Goal: Task Accomplishment & Management: Use online tool/utility

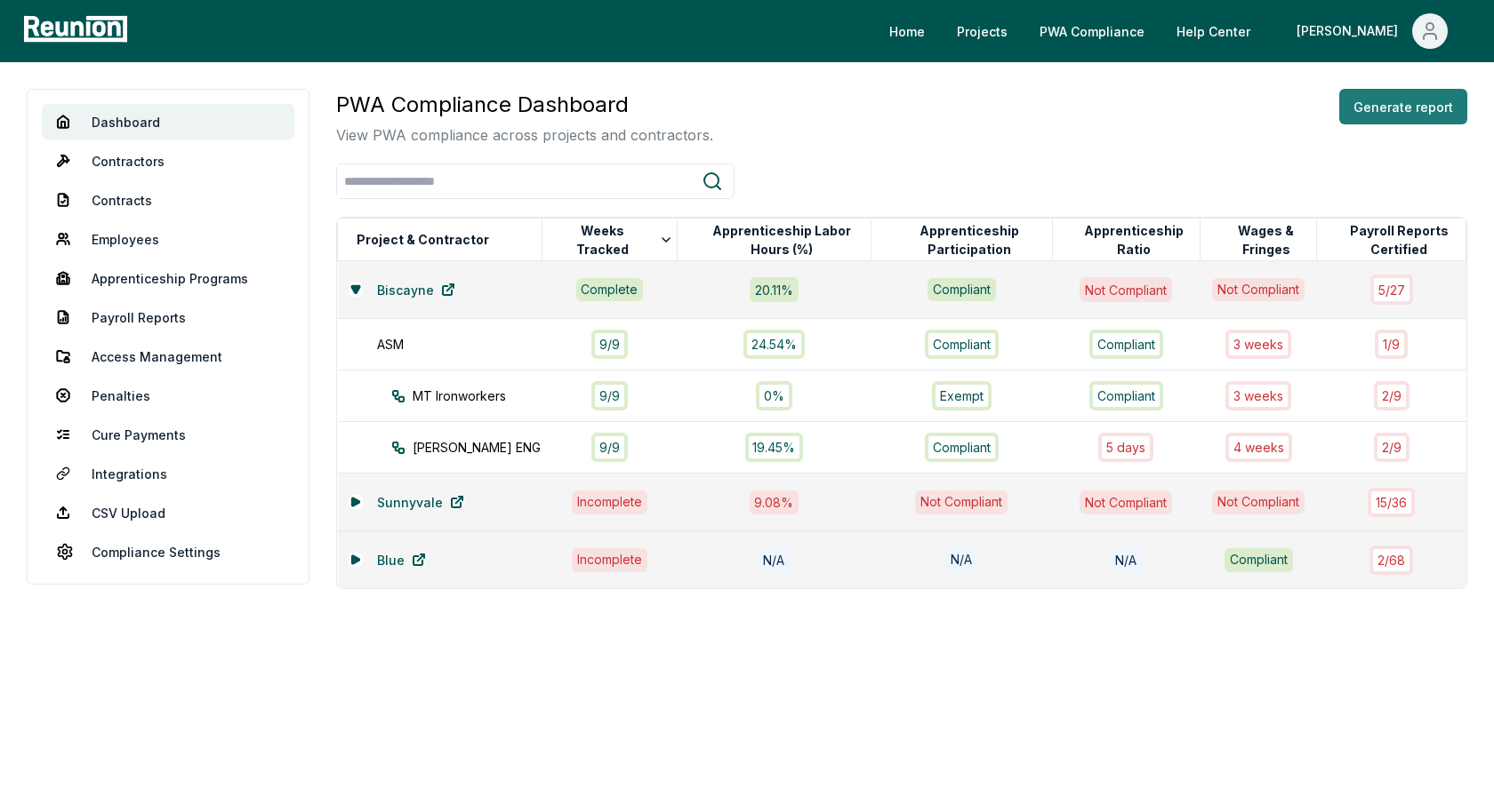
click at [1453, 98] on button "Generate report" at bounding box center [1403, 107] width 128 height 36
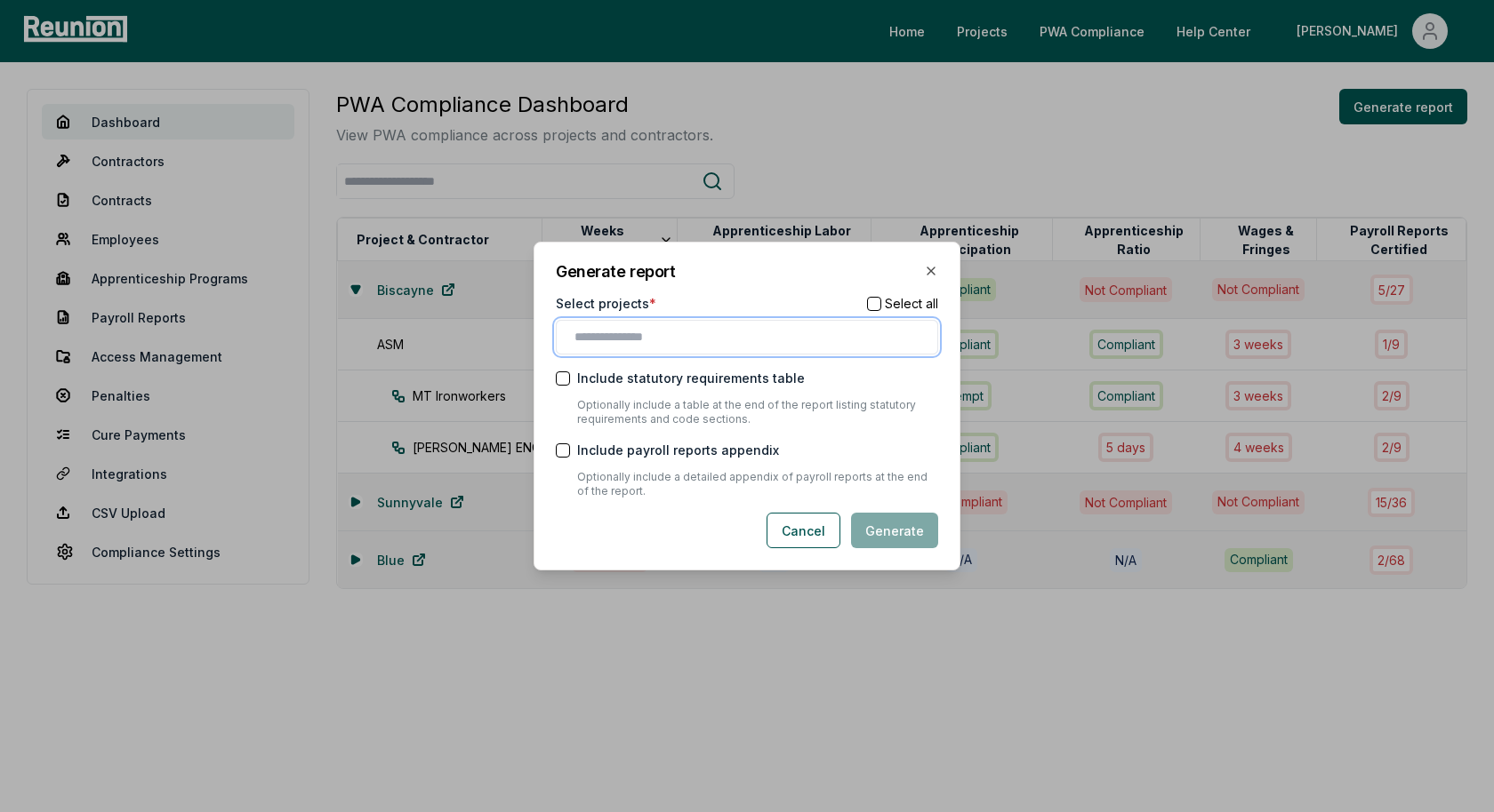
click at [687, 338] on input "text" at bounding box center [750, 337] width 352 height 19
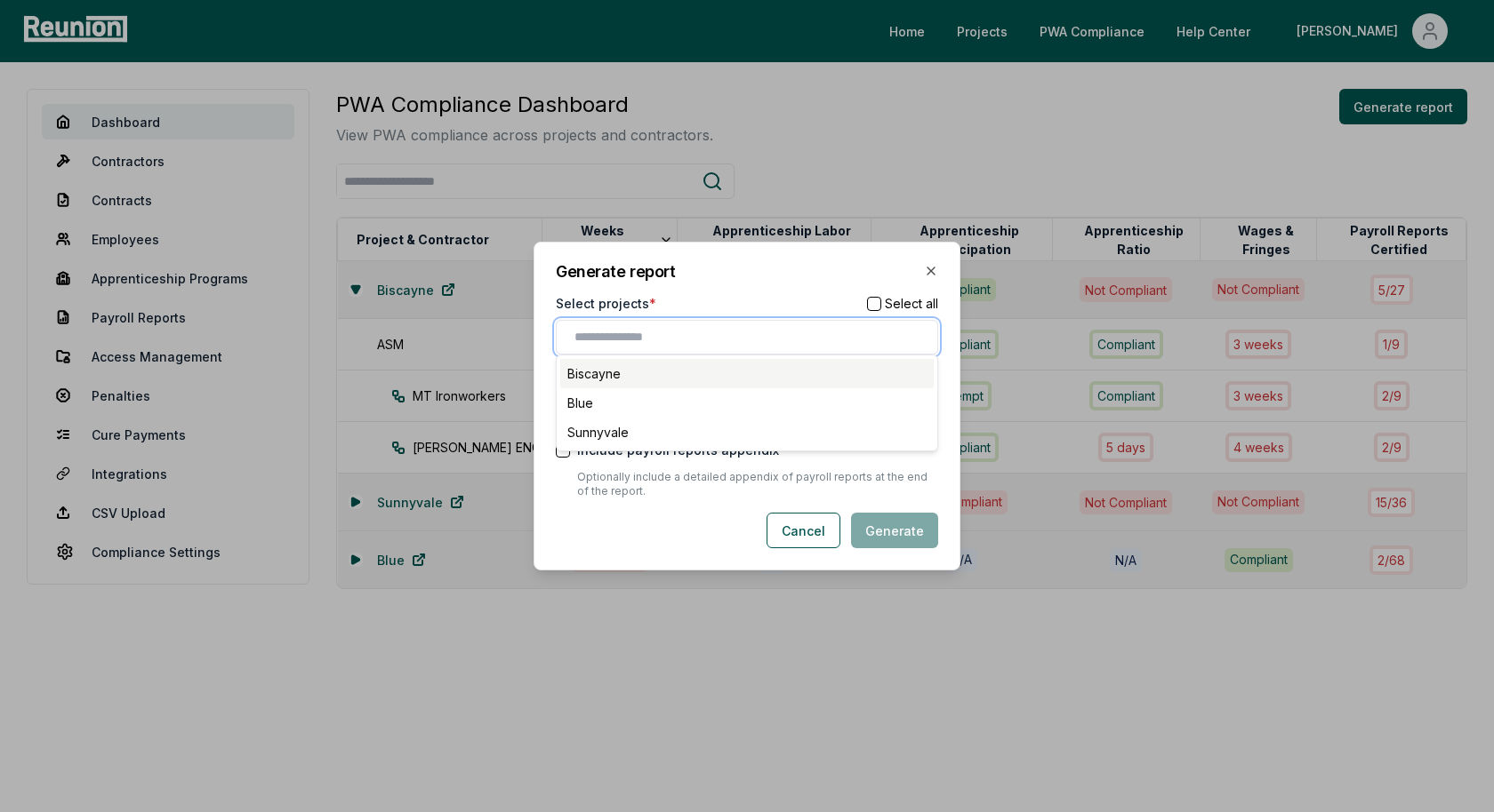
click at [675, 374] on div "Biscayne" at bounding box center [747, 373] width 374 height 29
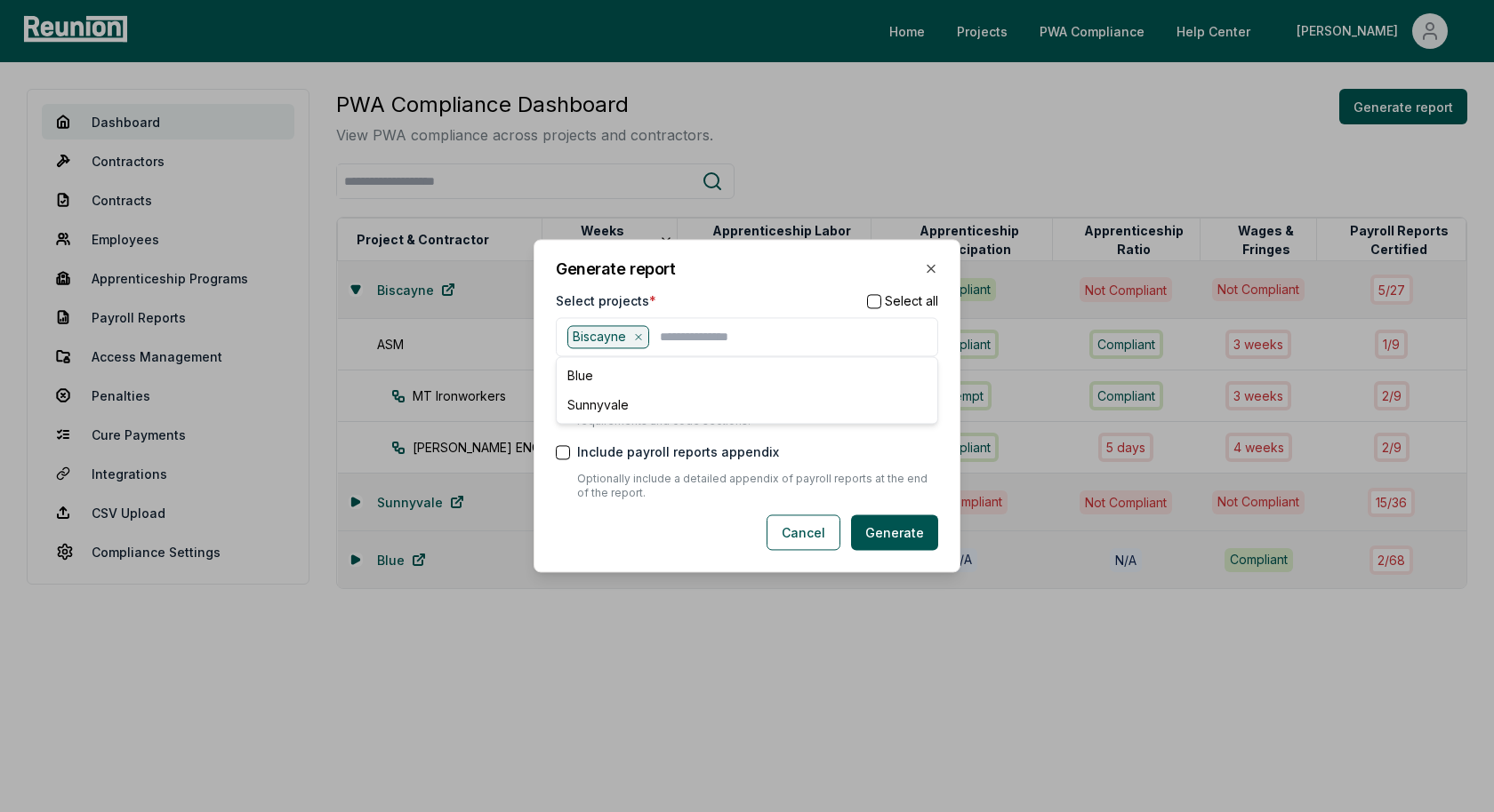
click at [726, 293] on div "Select projects * Select all" at bounding box center [747, 301] width 383 height 19
click at [893, 524] on button "Generate" at bounding box center [893, 533] width 87 height 36
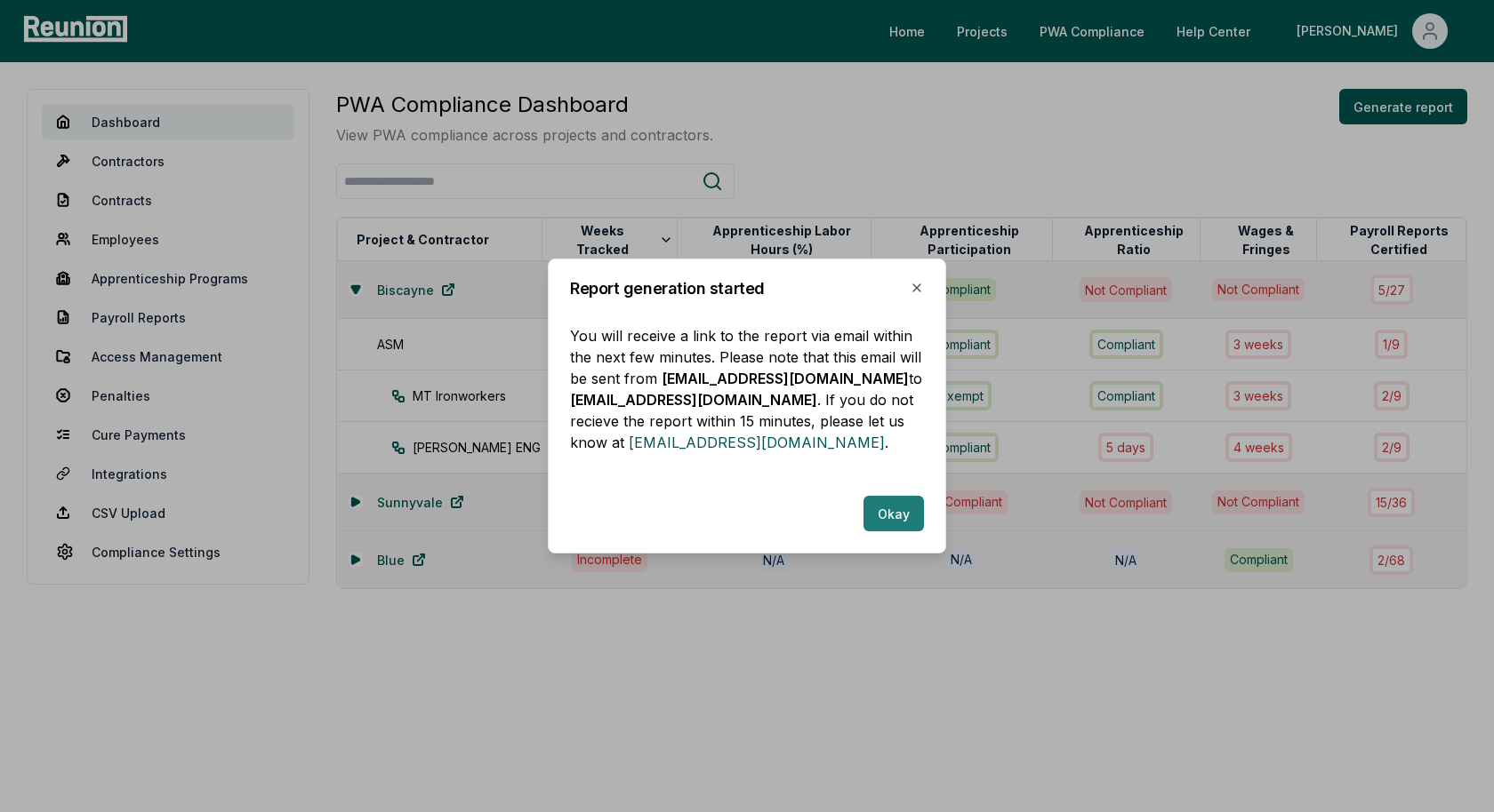
click at [903, 511] on button "Okay" at bounding box center [893, 513] width 61 height 36
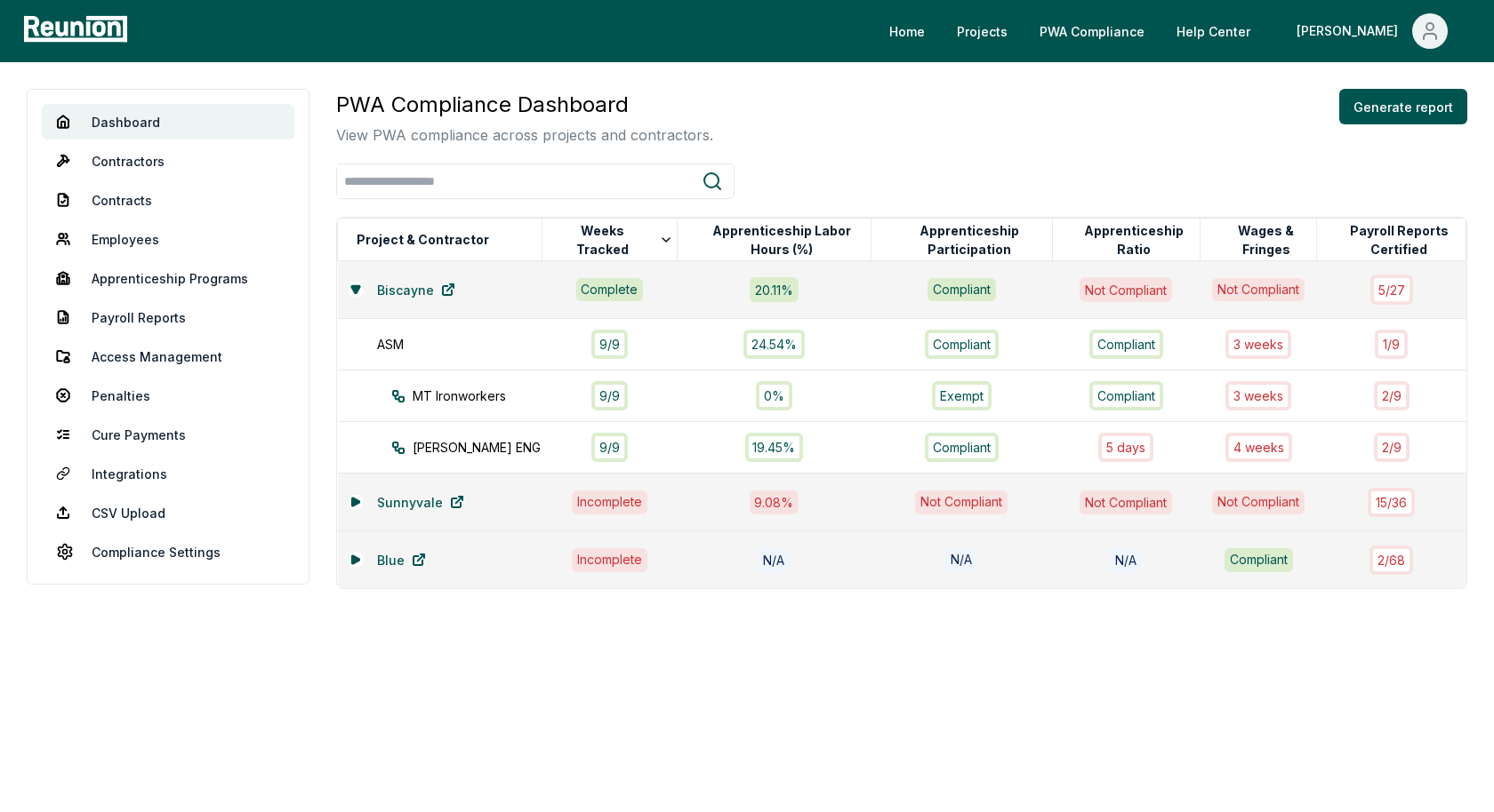
click at [1104, 133] on div "PWA Compliance Dashboard View PWA compliance across projects and contractors. G…" at bounding box center [901, 117] width 1131 height 57
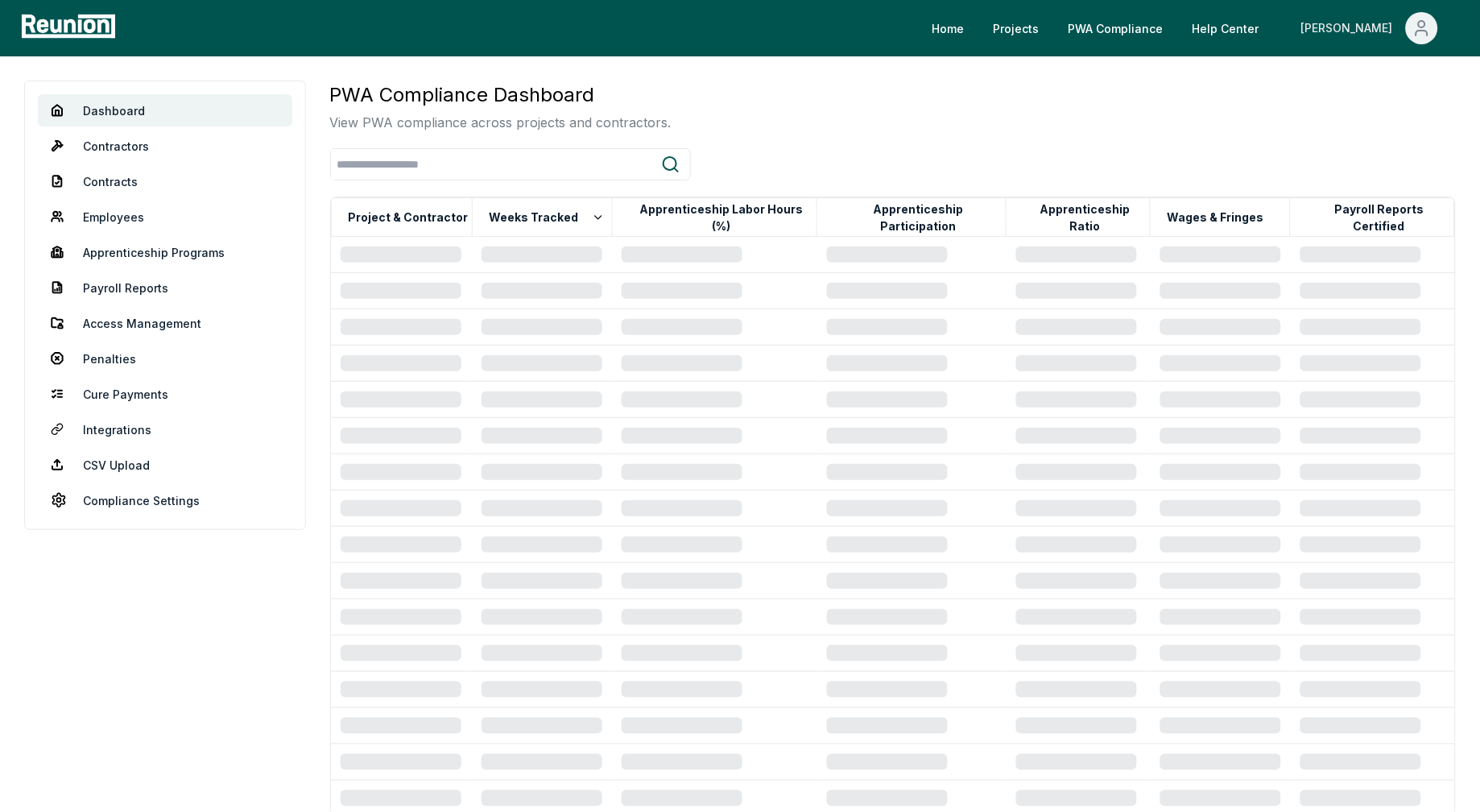
click at [1411, 27] on span "Main" at bounding box center [1422, 28] width 33 height 33
click at [1368, 126] on p "Log out" at bounding box center [1379, 132] width 41 height 19
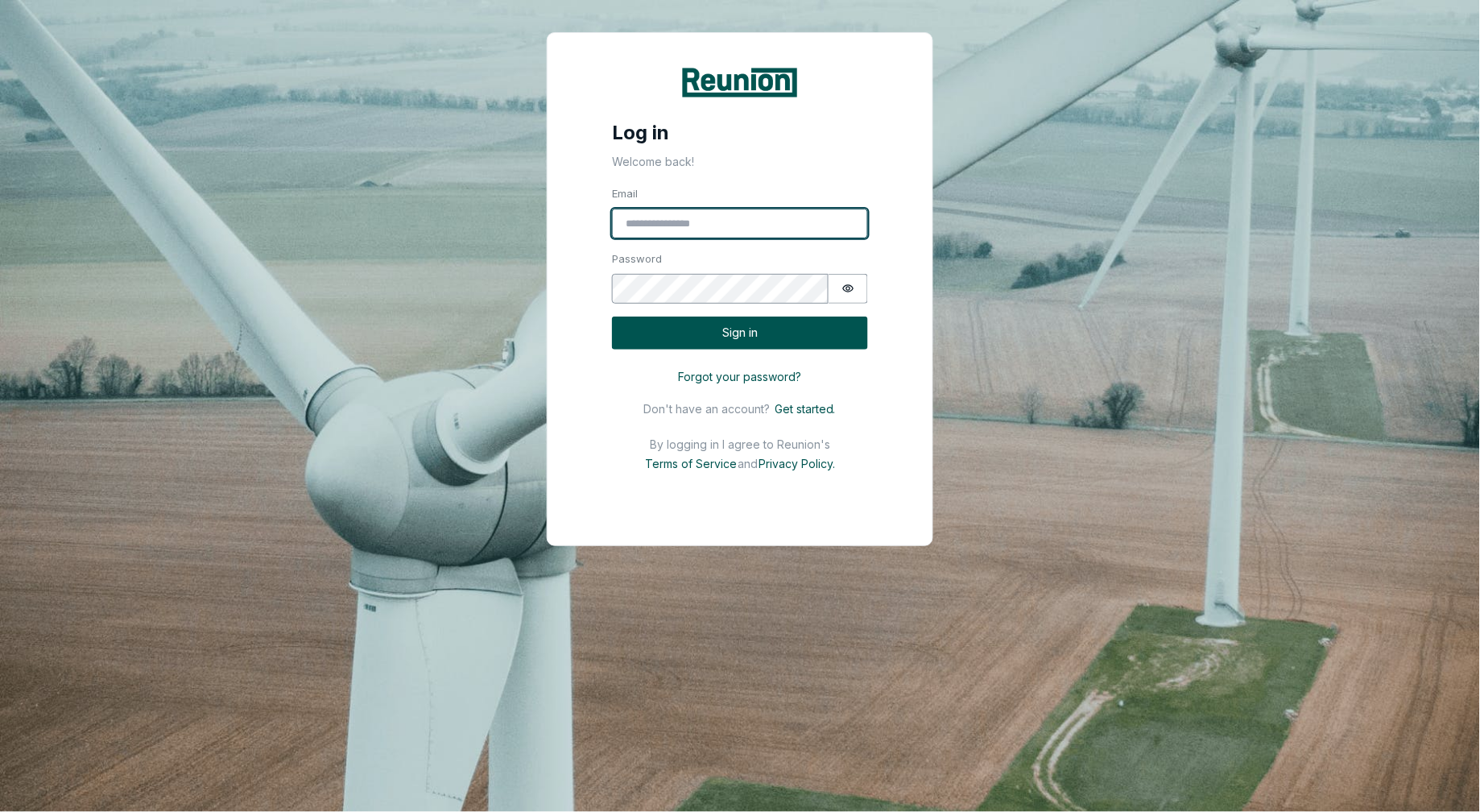
click at [668, 228] on input "Email" at bounding box center [740, 224] width 256 height 31
type input "**********"
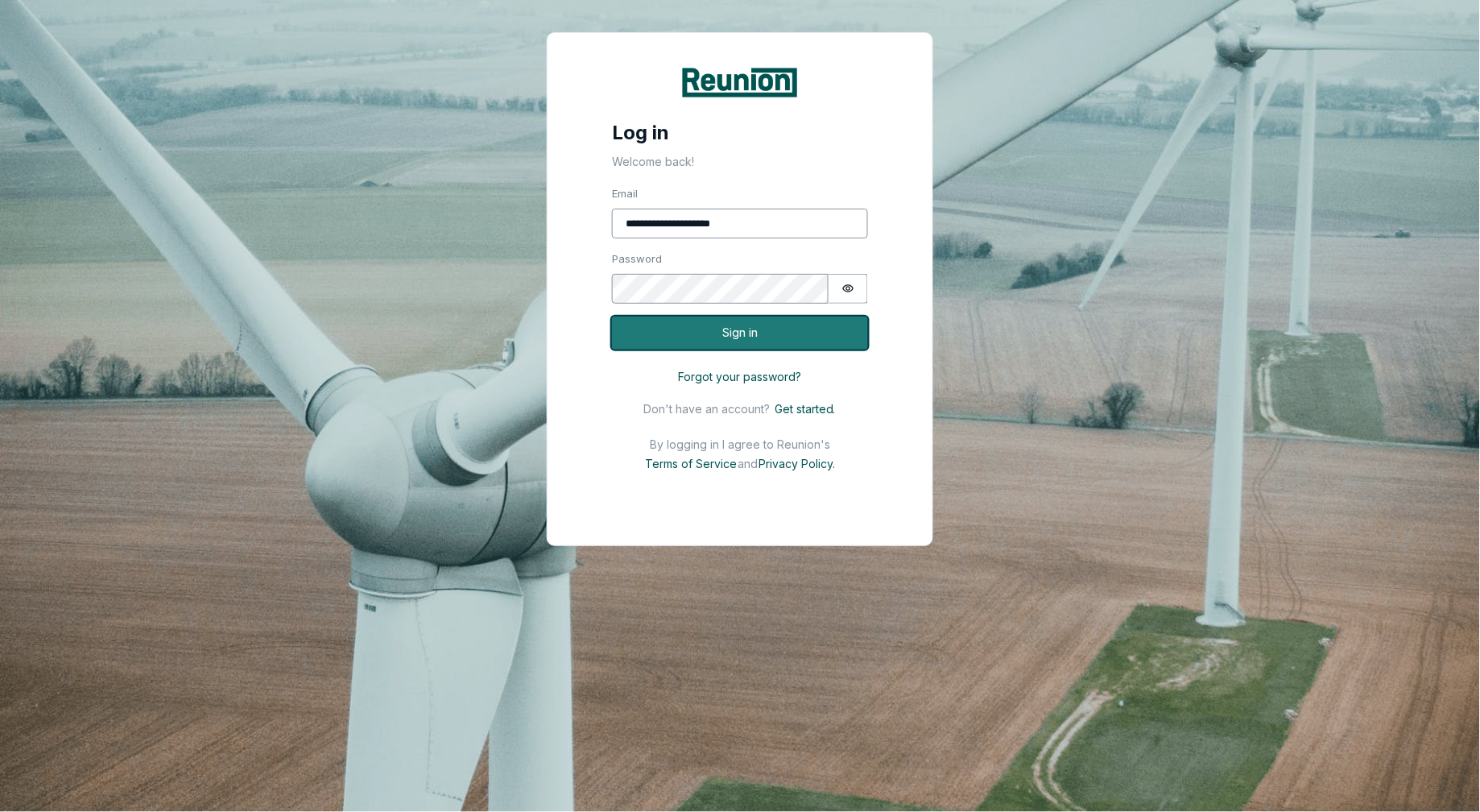
click at [727, 339] on button "Sign in" at bounding box center [740, 333] width 256 height 33
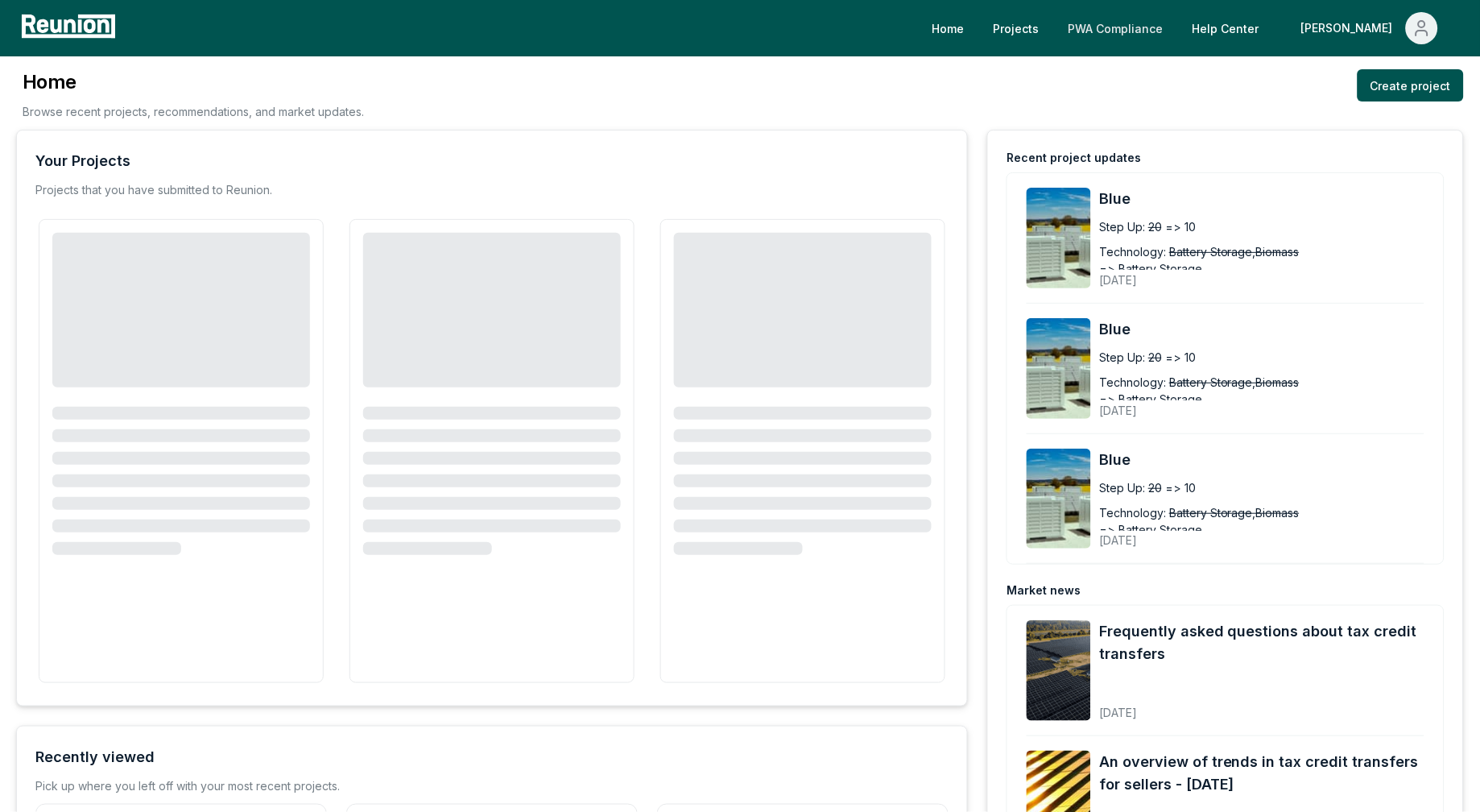
click at [1177, 29] on link "PWA Compliance" at bounding box center [1115, 28] width 120 height 33
